Goal: Task Accomplishment & Management: Use online tool/utility

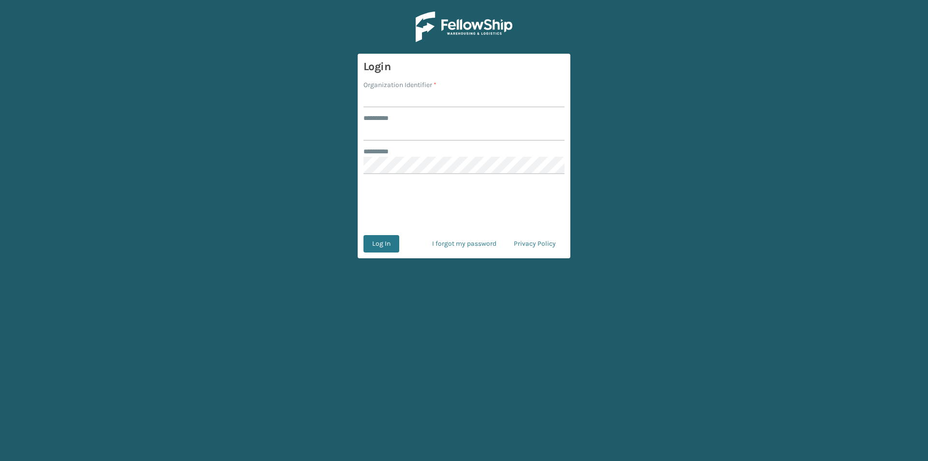
click at [397, 99] on input "Organization Identifier *" at bounding box center [464, 98] width 201 height 17
type input "FELLOWSHIP - WEST"
click at [403, 133] on input "******** *" at bounding box center [464, 131] width 201 height 17
click at [387, 130] on input "******" at bounding box center [464, 131] width 201 height 17
type input "******"
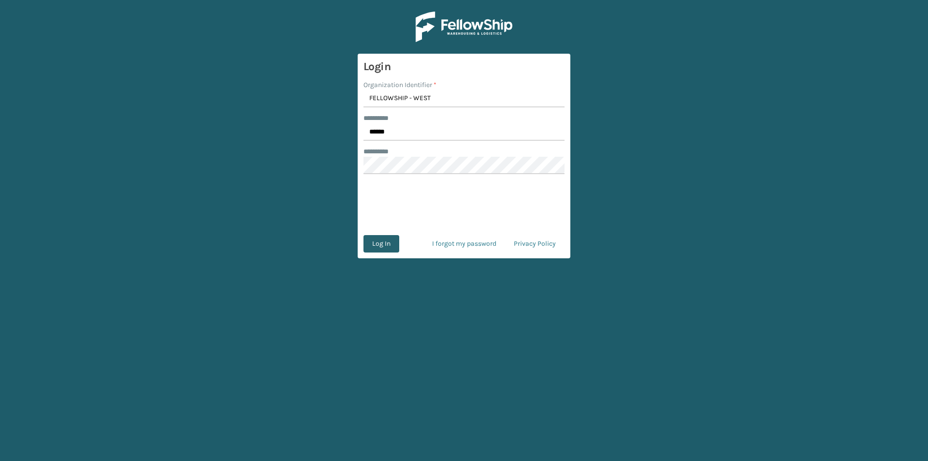
click at [384, 244] on button "Log In" at bounding box center [382, 243] width 36 height 17
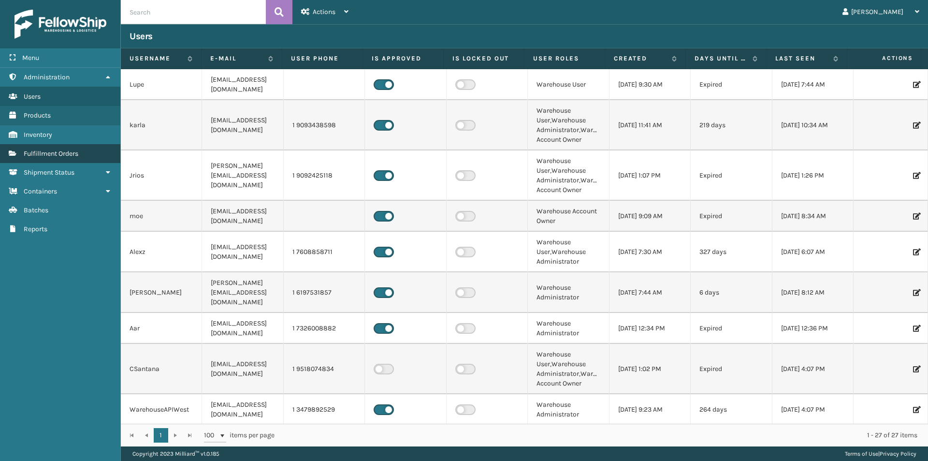
click at [73, 154] on span "Fulfillment Orders" at bounding box center [51, 153] width 55 height 8
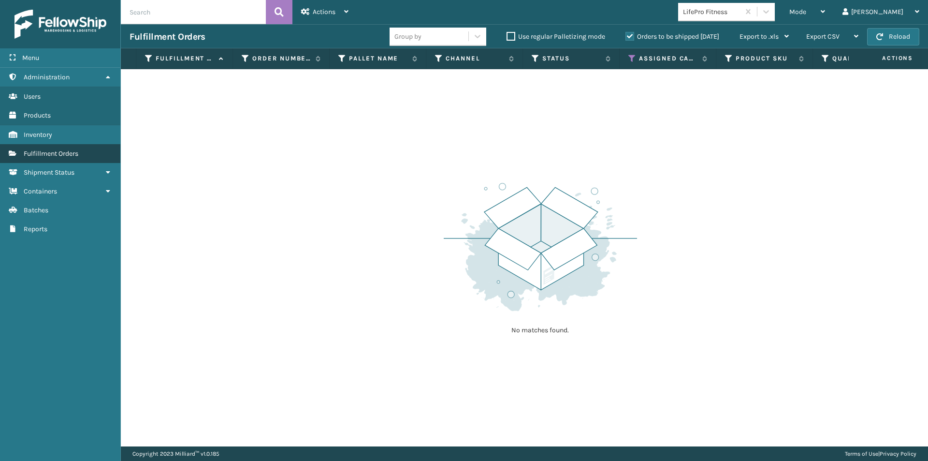
click at [96, 153] on link "Fulfillment Orders" at bounding box center [60, 153] width 120 height 19
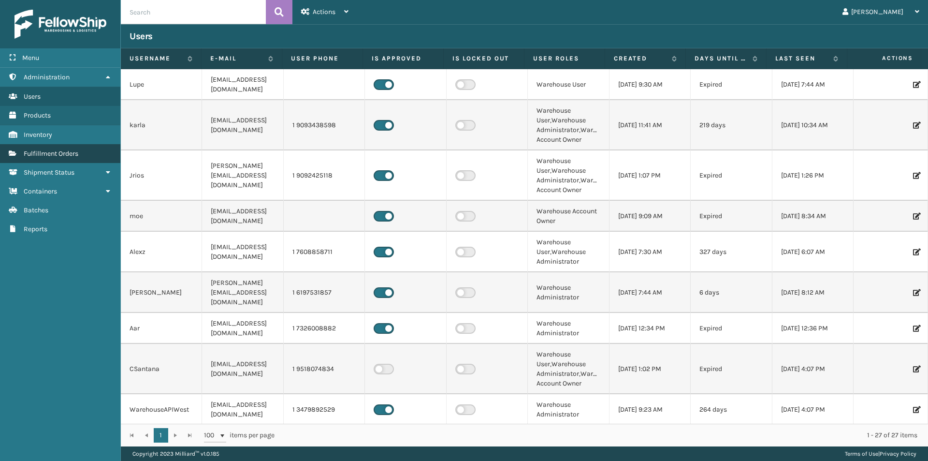
click at [90, 155] on link "Fulfillment Orders" at bounding box center [60, 153] width 120 height 19
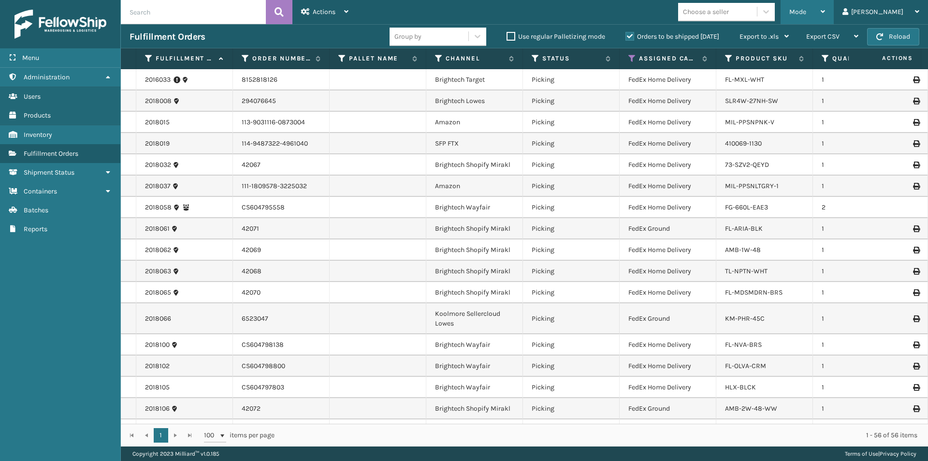
click at [825, 12] on icon at bounding box center [823, 11] width 4 height 7
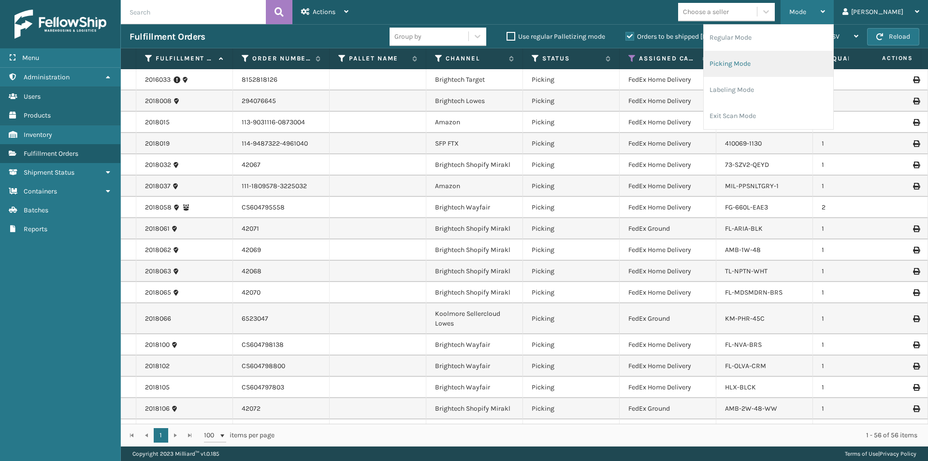
click at [800, 65] on li "Picking Mode" at bounding box center [769, 64] width 130 height 26
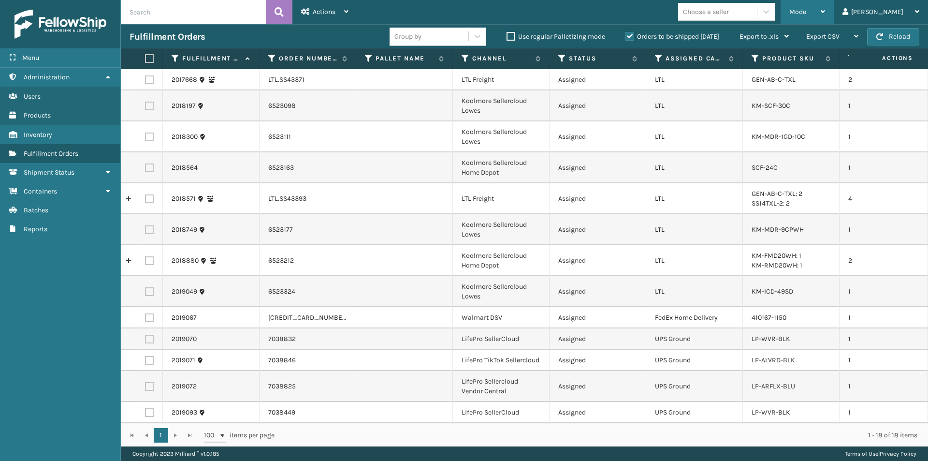
click at [825, 10] on icon at bounding box center [823, 11] width 4 height 7
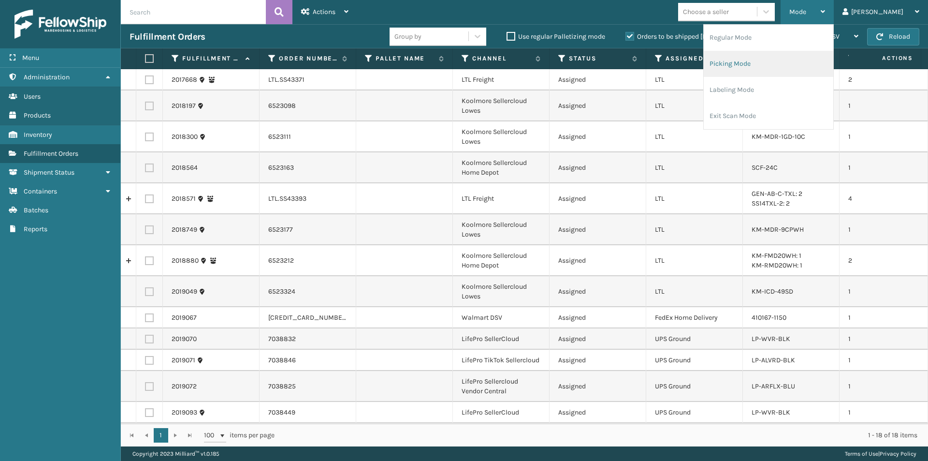
click at [791, 65] on li "Picking Mode" at bounding box center [769, 64] width 130 height 26
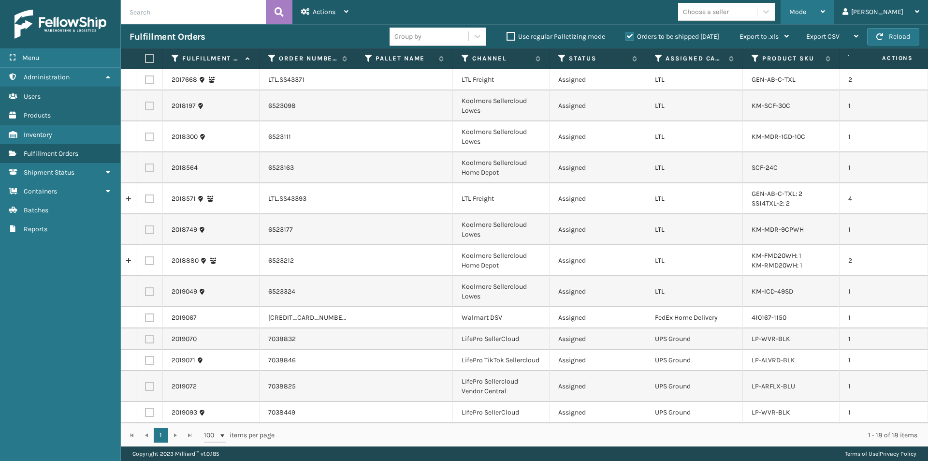
click at [825, 9] on icon at bounding box center [823, 11] width 4 height 7
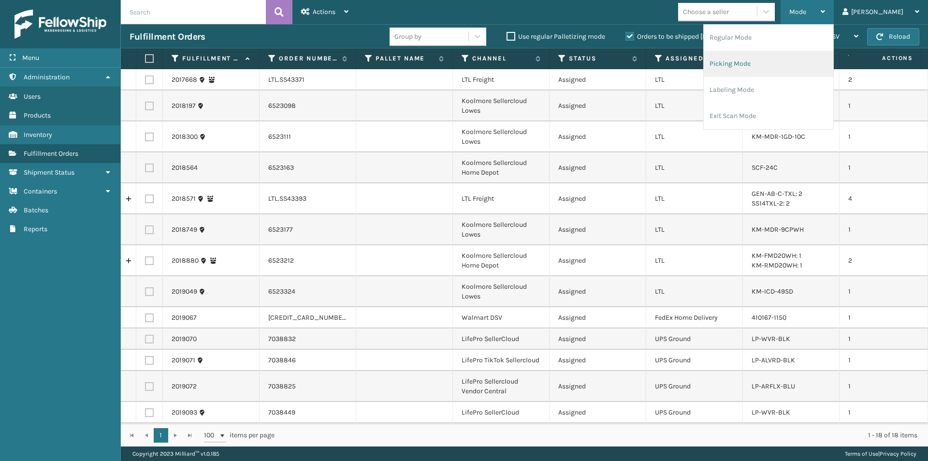
click at [776, 66] on li "Picking Mode" at bounding box center [769, 64] width 130 height 26
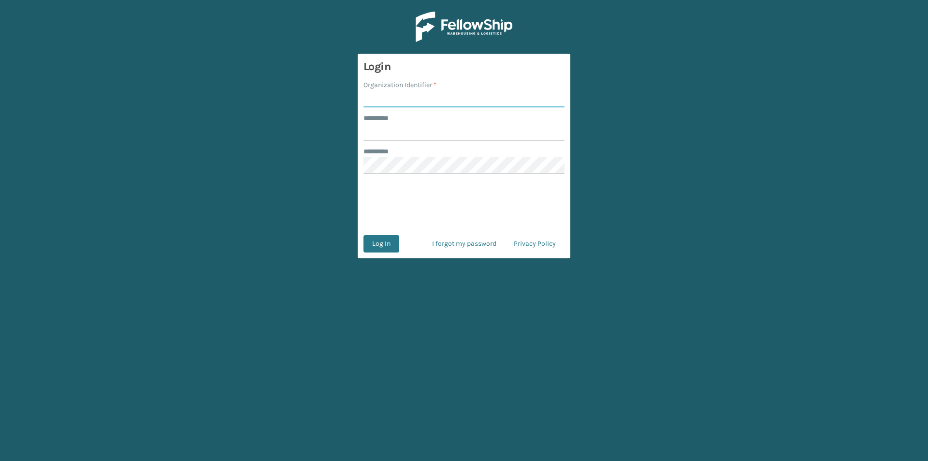
click at [399, 98] on input "Organization Identifier *" at bounding box center [464, 98] width 201 height 17
type input "FELLOWSHIP - WEST"
click at [376, 135] on input "******** *" at bounding box center [464, 131] width 201 height 17
type input "******"
click at [387, 246] on button "Log In" at bounding box center [382, 243] width 36 height 17
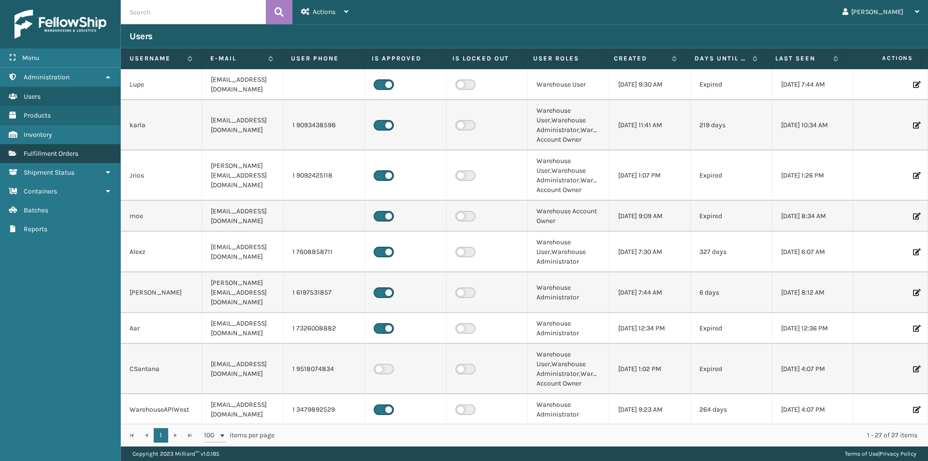
click at [69, 150] on span "Fulfillment Orders" at bounding box center [51, 153] width 55 height 8
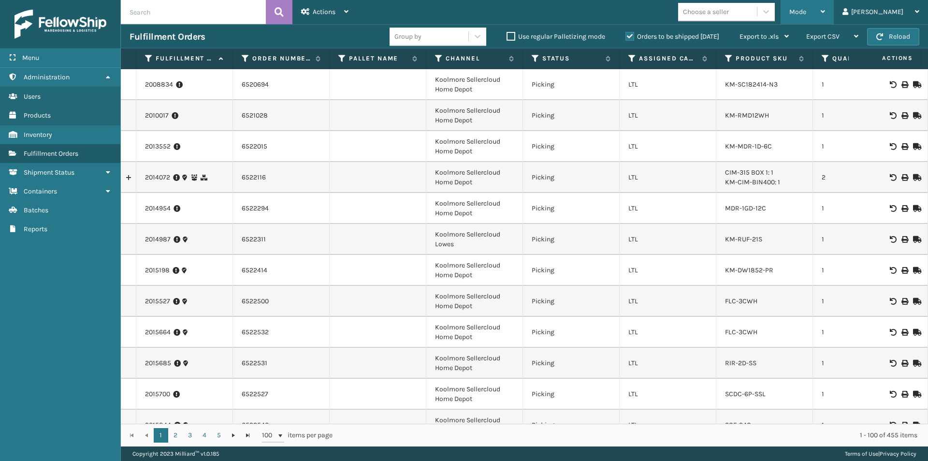
click at [825, 10] on icon at bounding box center [823, 11] width 4 height 7
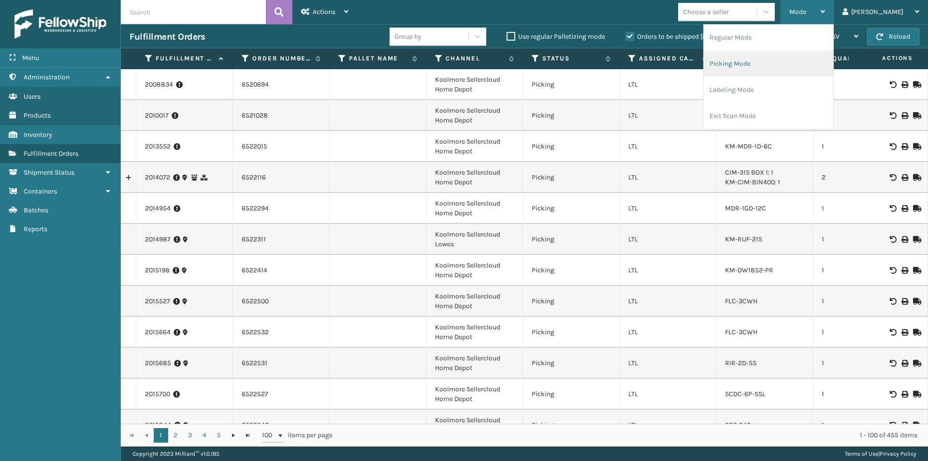
click at [786, 64] on li "Picking Mode" at bounding box center [769, 64] width 130 height 26
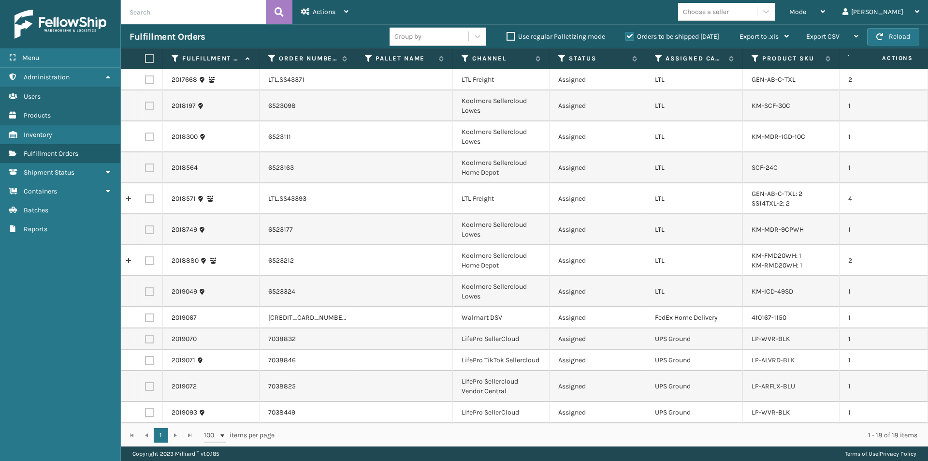
click at [315, 35] on div "Fulfillment Orders" at bounding box center [260, 37] width 260 height 12
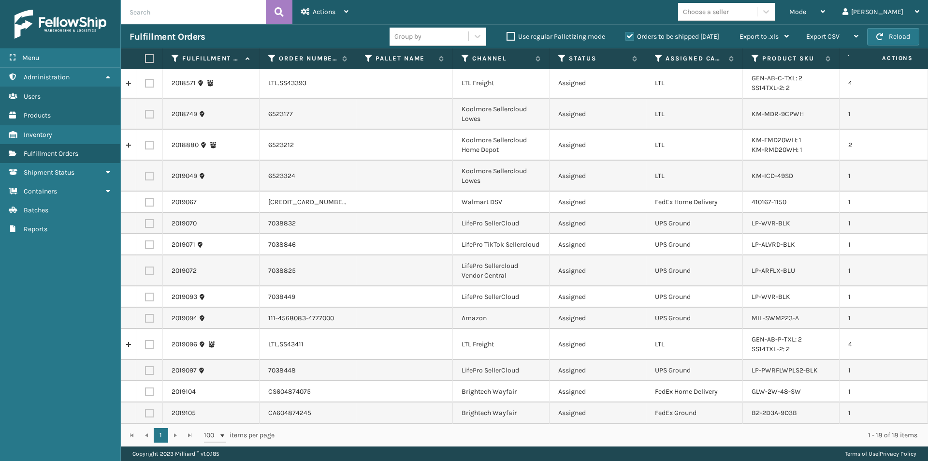
scroll to position [26, 0]
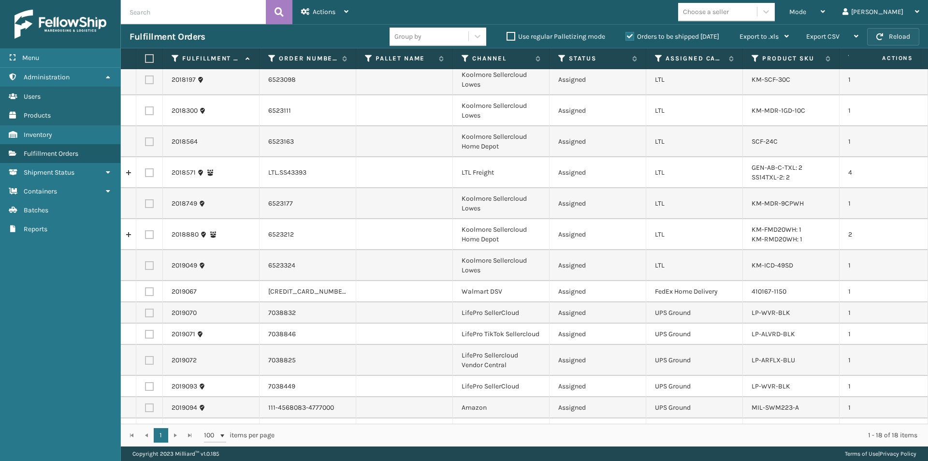
click at [879, 39] on span "button" at bounding box center [880, 36] width 7 height 7
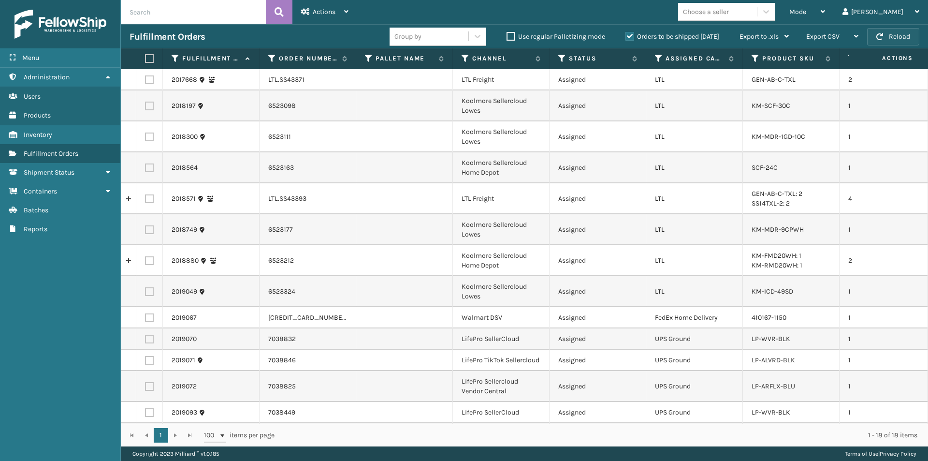
click at [876, 36] on button "Reload" at bounding box center [893, 36] width 52 height 17
click at [327, 45] on div "Fulfillment Orders Group by Use regular Palletizing mode Orders to be shipped t…" at bounding box center [524, 36] width 807 height 24
click at [69, 156] on span "Fulfillment Orders" at bounding box center [51, 153] width 55 height 8
click at [825, 12] on icon at bounding box center [823, 11] width 4 height 7
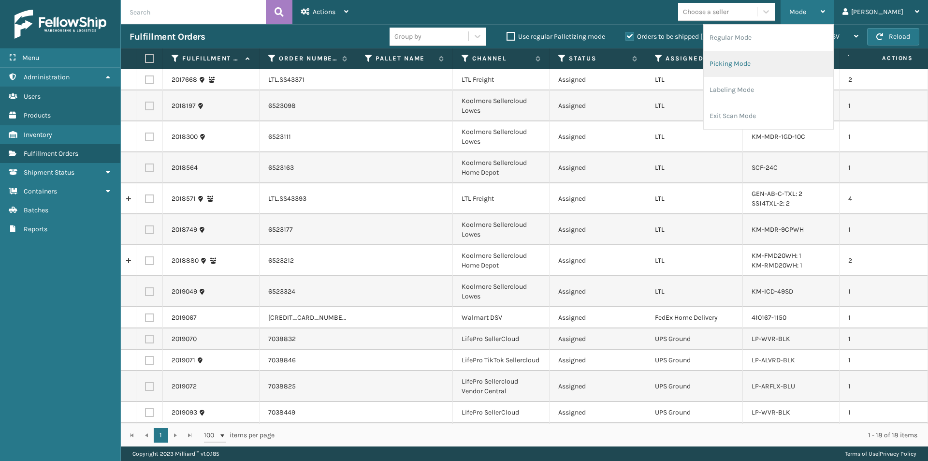
click at [775, 65] on li "Picking Mode" at bounding box center [769, 64] width 130 height 26
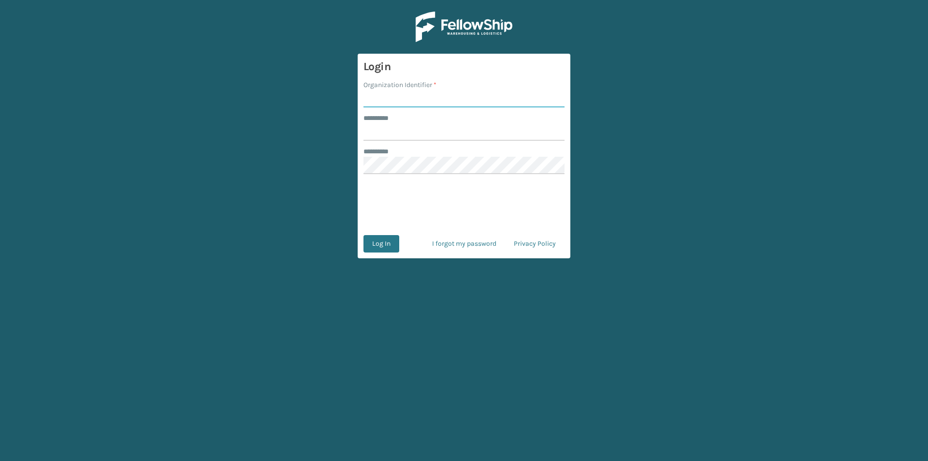
click at [393, 93] on input "Organization Identifier *" at bounding box center [464, 98] width 201 height 17
type input "FELLOWSHIP - WEST"
click at [401, 133] on input "******** *" at bounding box center [464, 131] width 201 height 17
type input "*****"
click at [385, 245] on button "Log In" at bounding box center [382, 243] width 36 height 17
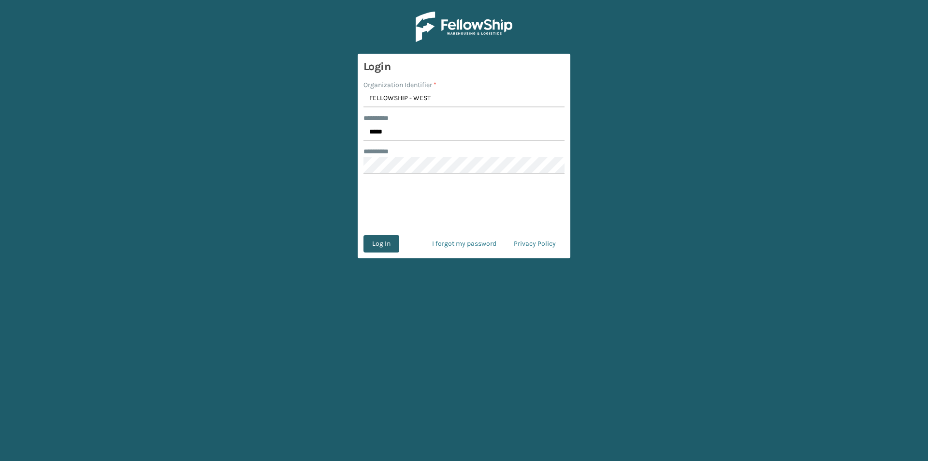
click at [388, 238] on button "Log In" at bounding box center [382, 243] width 36 height 17
